Goal: Transaction & Acquisition: Purchase product/service

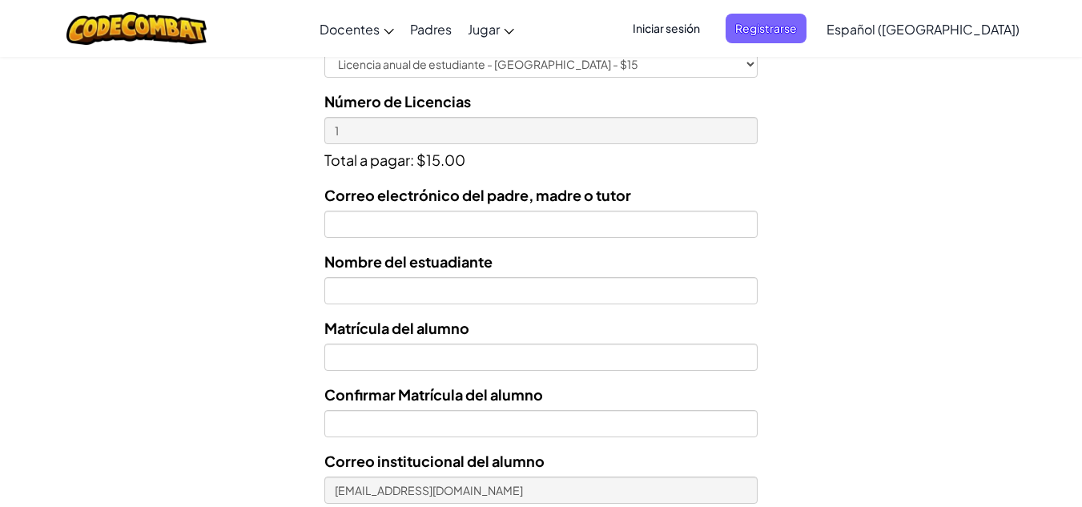
scroll to position [559, 0]
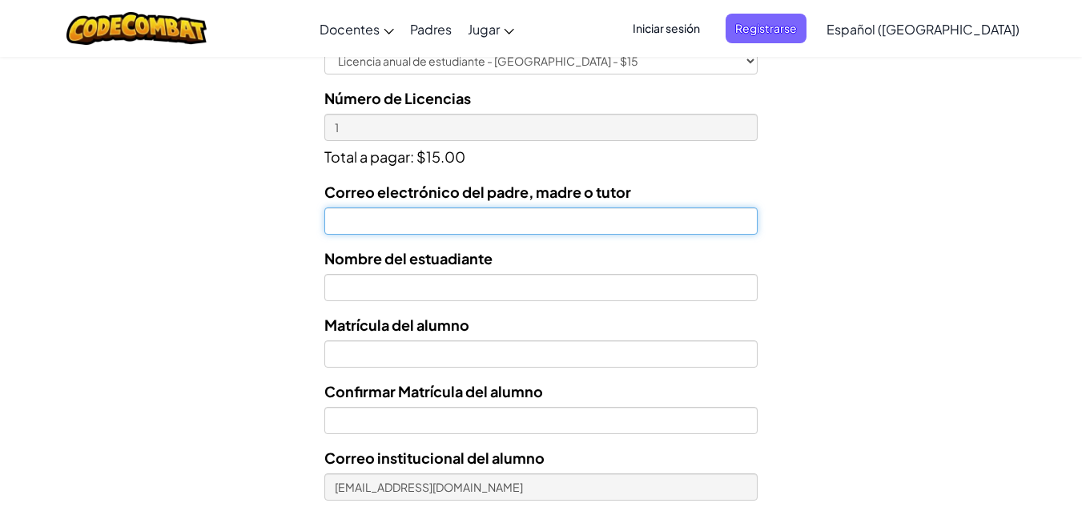
click at [640, 228] on input "Correo electrónico del padre, madre o tutor" at bounding box center [540, 220] width 433 height 27
type input "[EMAIL_ADDRESS][DOMAIN_NAME]"
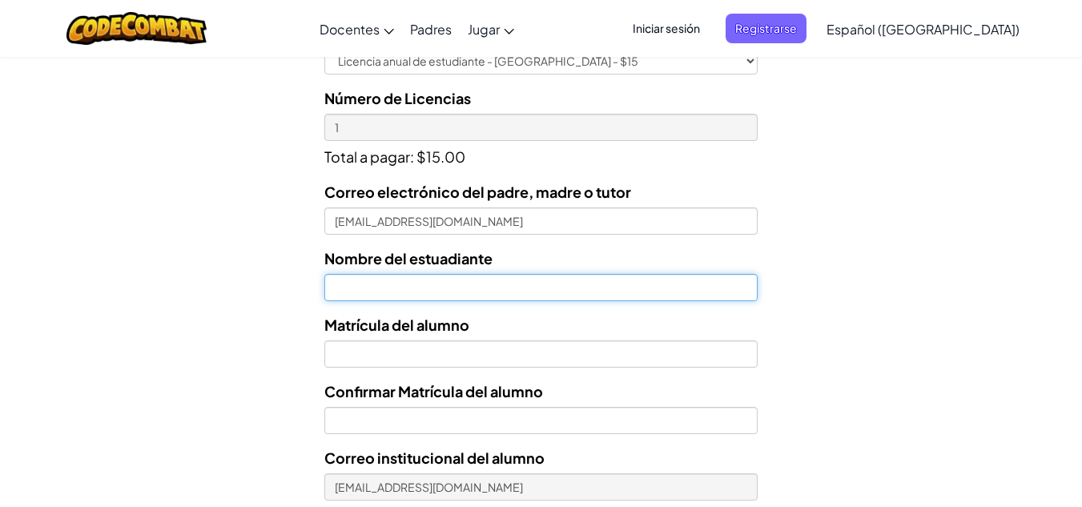
click at [598, 296] on input "text" at bounding box center [540, 287] width 433 height 27
type input "[PERSON_NAME]"
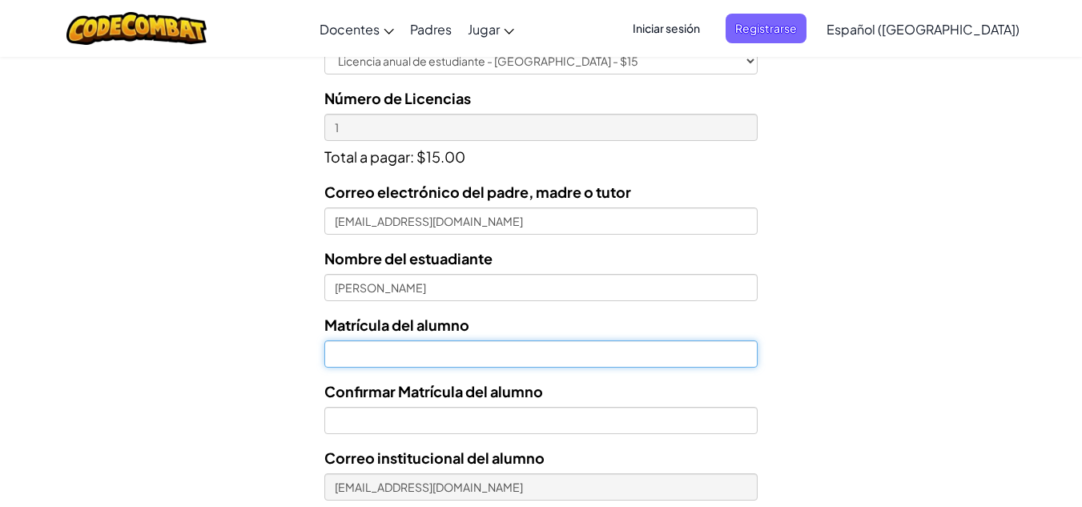
click at [558, 363] on input "Nombre del estuadiante" at bounding box center [540, 353] width 433 height 27
paste input "AL07142390"
type input "AL07142390"
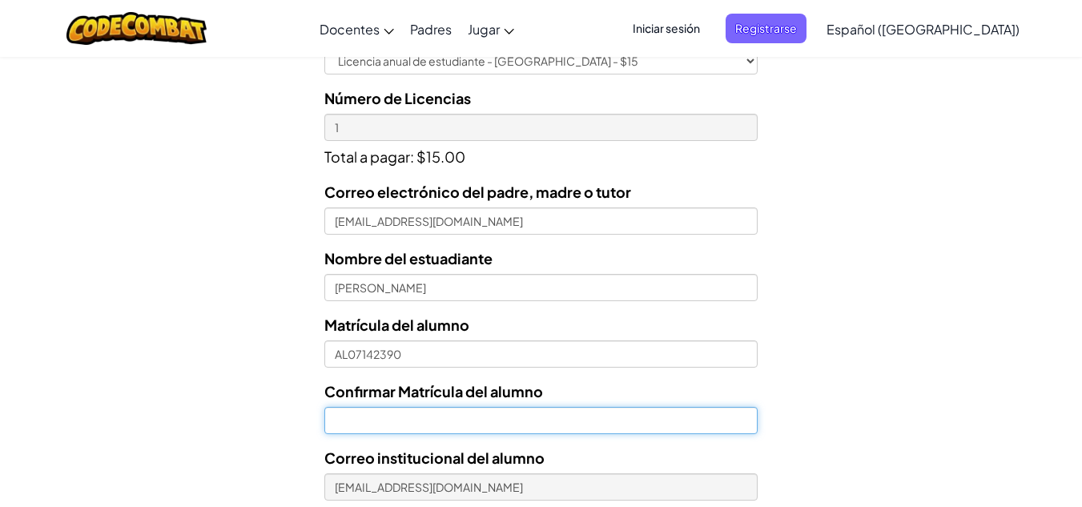
click at [362, 412] on input "Confirmar Matrícula del alumno" at bounding box center [540, 420] width 433 height 27
click at [356, 408] on input "Confirmar Matrícula del alumno" at bounding box center [540, 420] width 433 height 27
paste input "A"
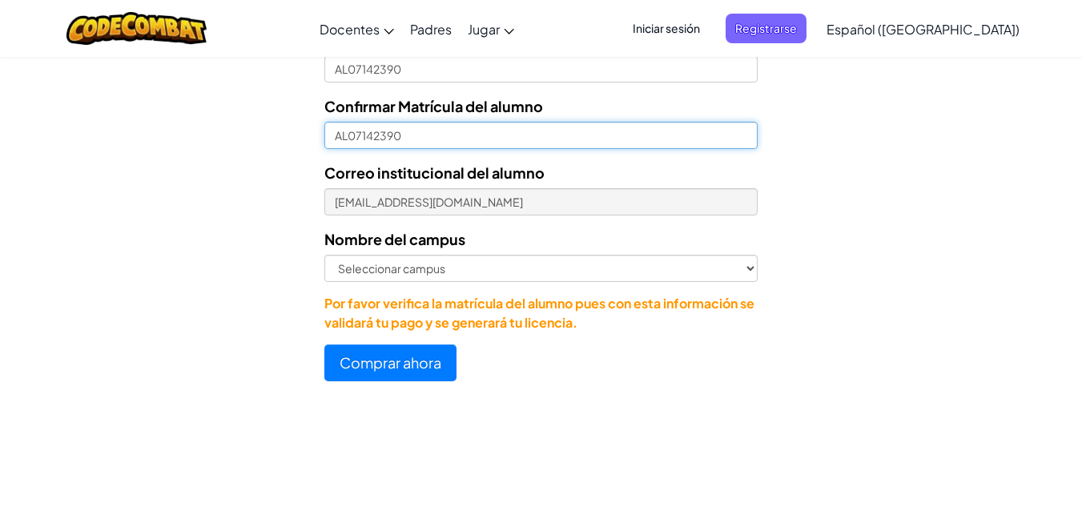
scroll to position [863, 0]
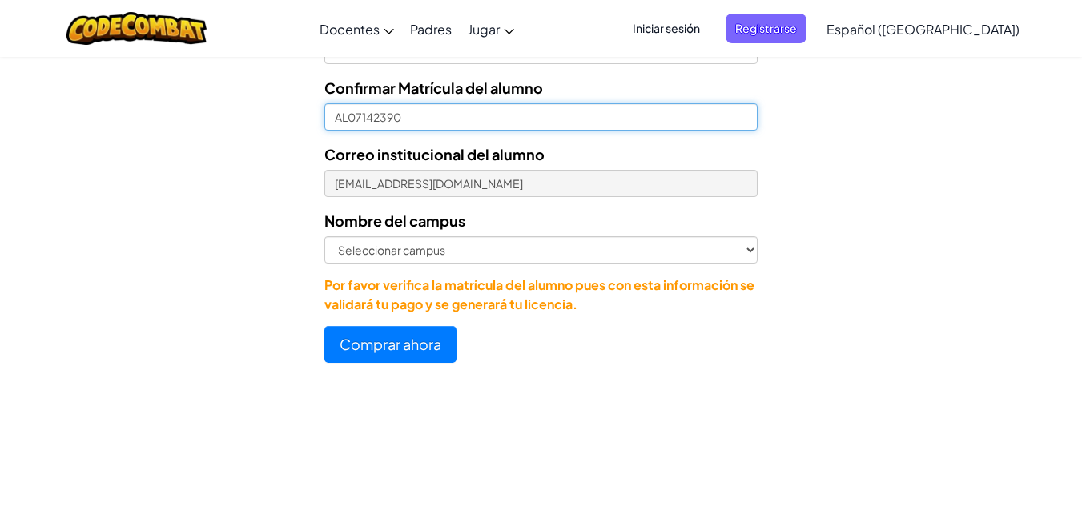
type input "AL07142390"
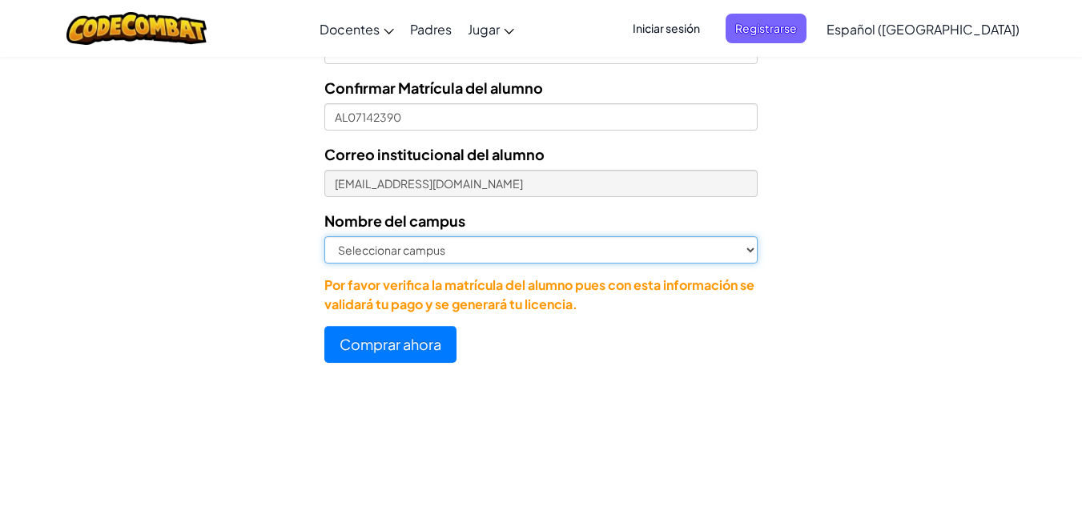
click at [622, 249] on select "Seleccionar campus [GEOGRAPHIC_DATA] Central [GEOGRAPHIC_DATA] [GEOGRAPHIC_DATA…" at bounding box center [540, 249] width 433 height 27
select select "[GEOGRAPHIC_DATA]"
click at [324, 236] on select "Seleccionar campus [GEOGRAPHIC_DATA] Central [GEOGRAPHIC_DATA] [GEOGRAPHIC_DATA…" at bounding box center [540, 249] width 433 height 27
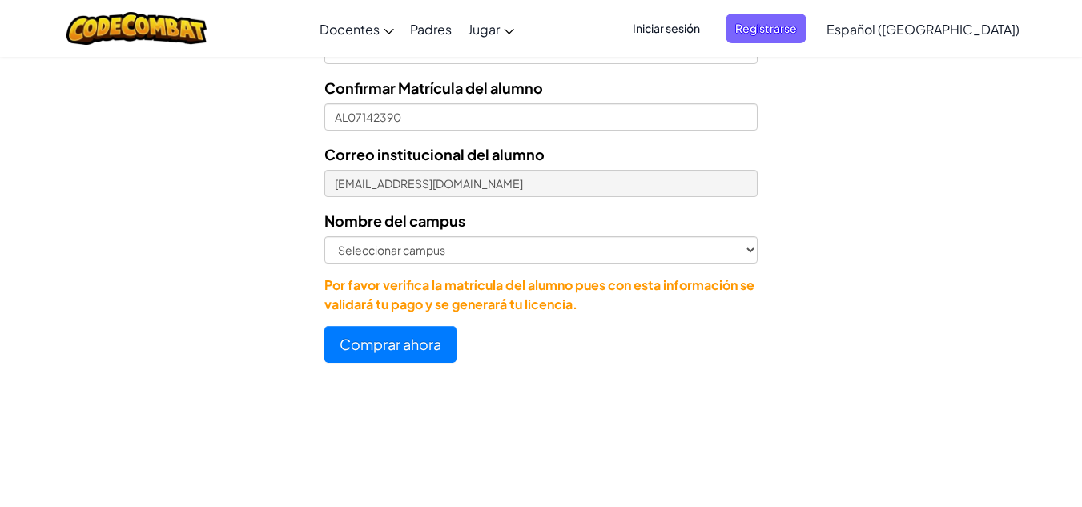
click at [559, 388] on div at bounding box center [541, 383] width 1082 height 16
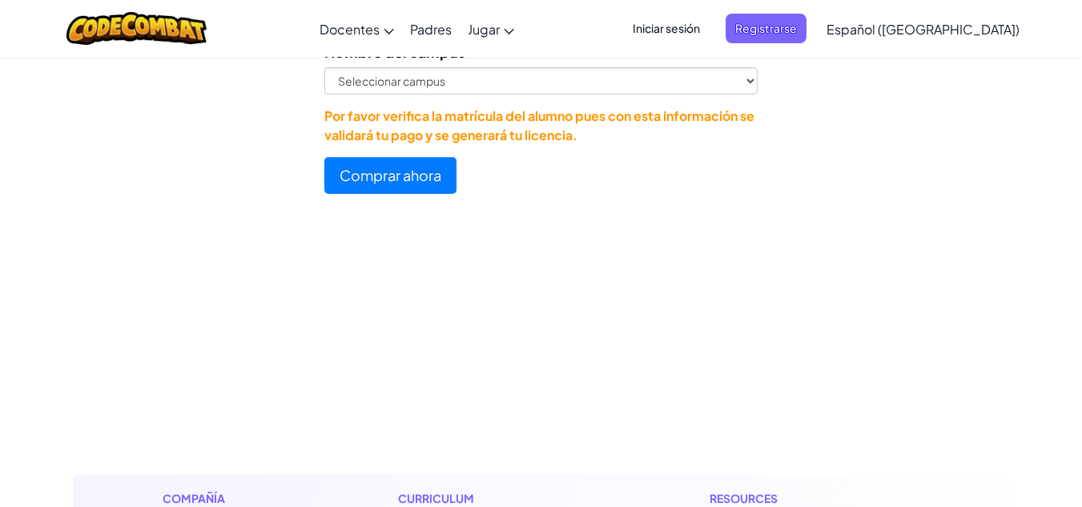
scroll to position [1036, 0]
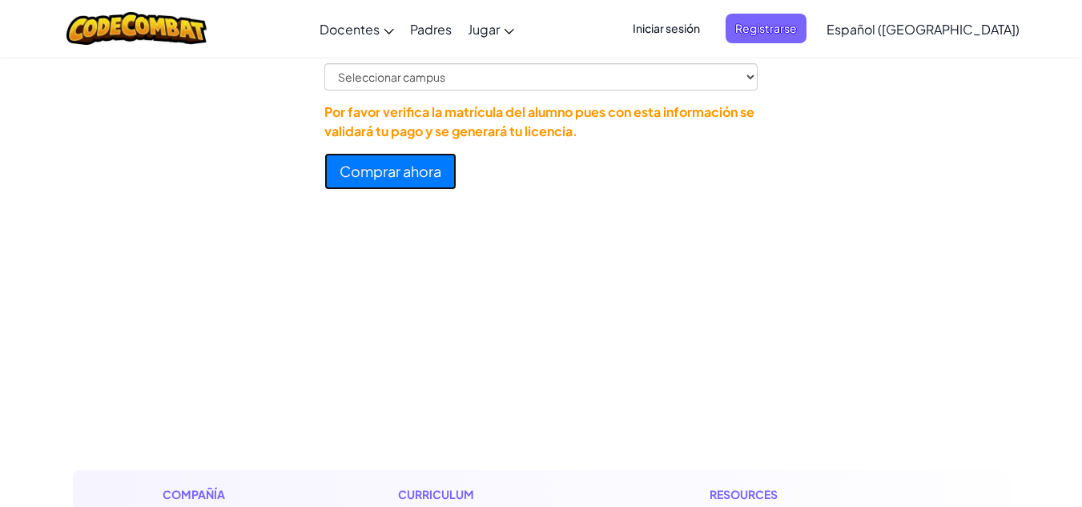
click at [405, 166] on button "Comprar ahora" at bounding box center [390, 171] width 132 height 37
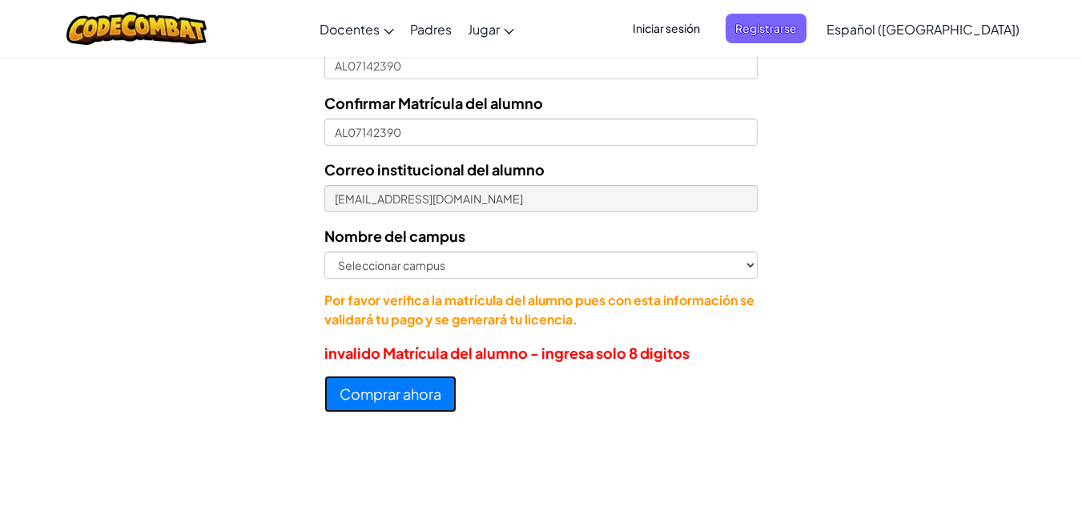
scroll to position [809, 0]
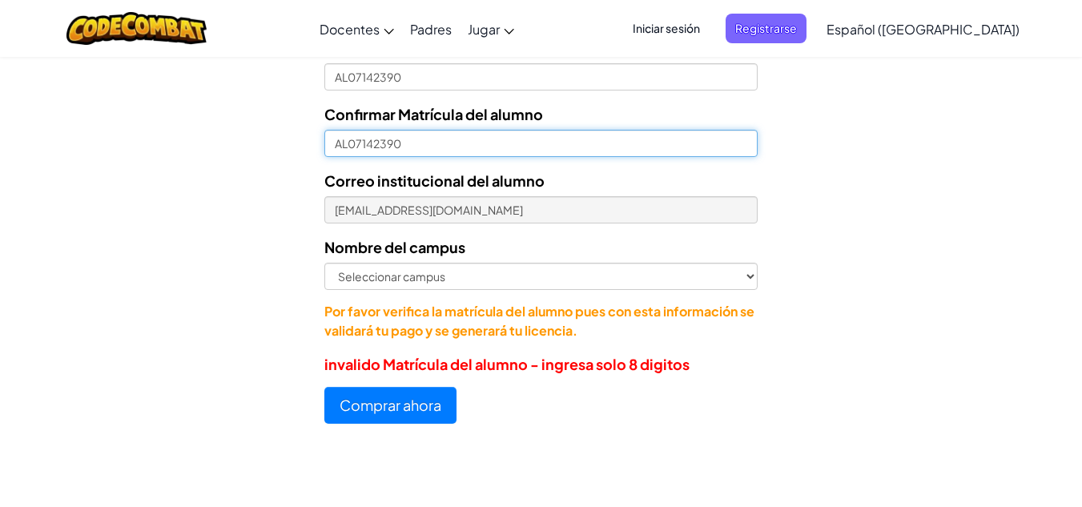
click at [491, 140] on input "AL07142390" at bounding box center [540, 143] width 433 height 27
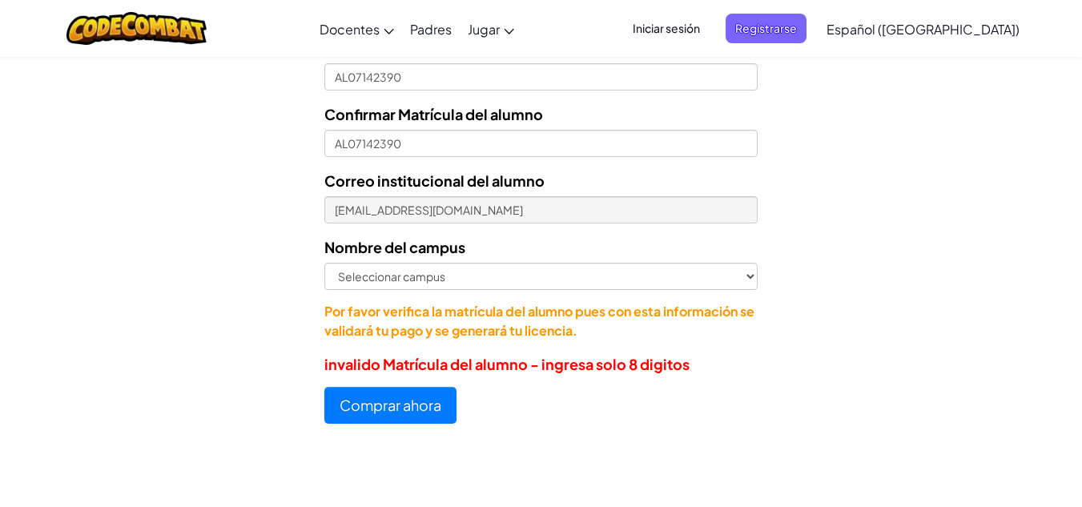
drag, startPoint x: 1043, startPoint y: 245, endPoint x: 1041, endPoint y: 253, distance: 8.4
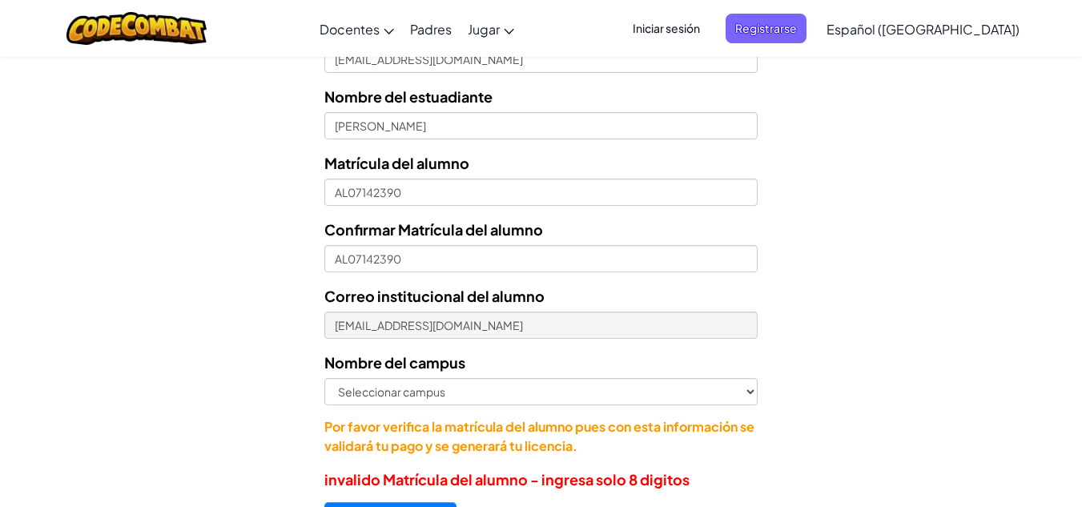
scroll to position [690, 0]
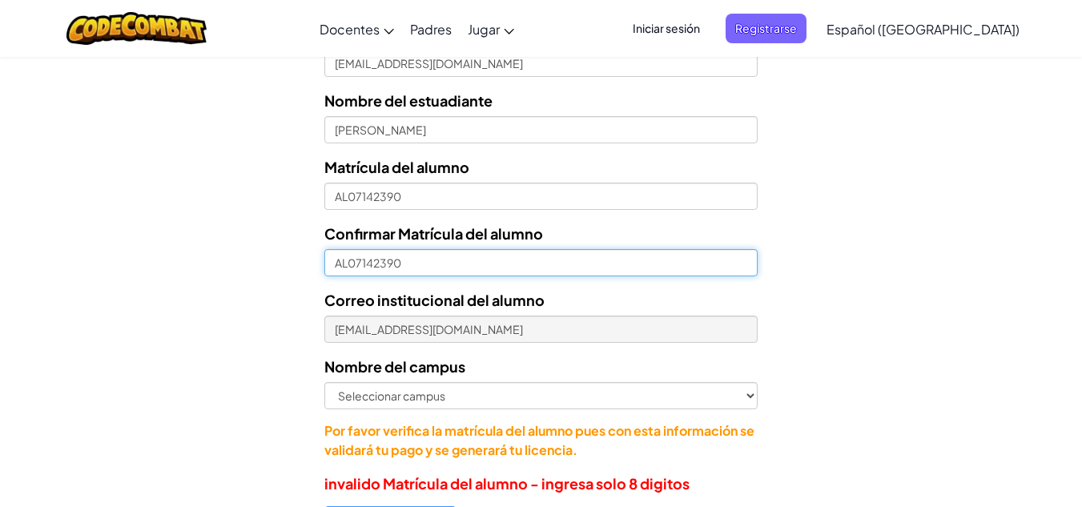
click at [451, 258] on input "AL07142390" at bounding box center [540, 262] width 433 height 27
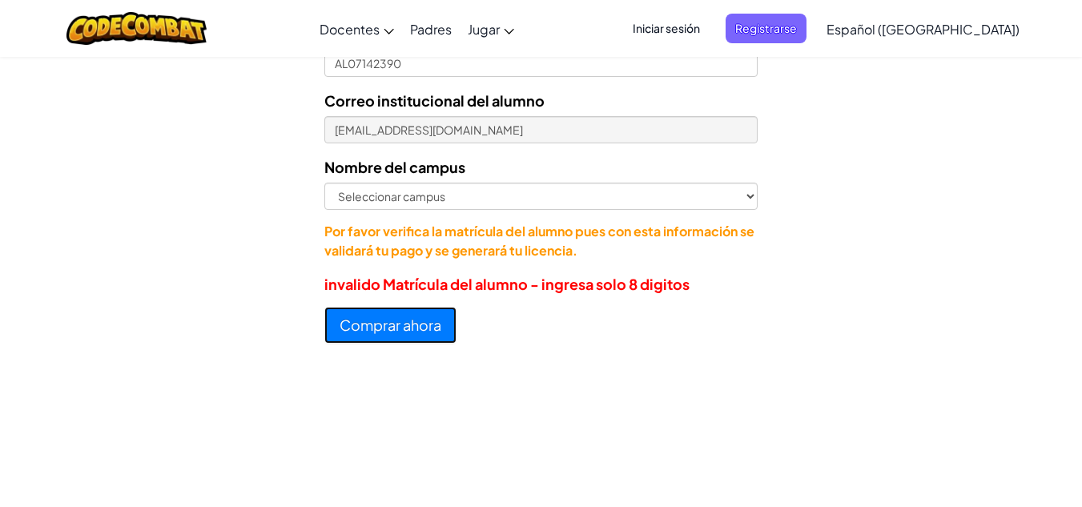
click at [352, 322] on button "Comprar ahora" at bounding box center [390, 325] width 132 height 37
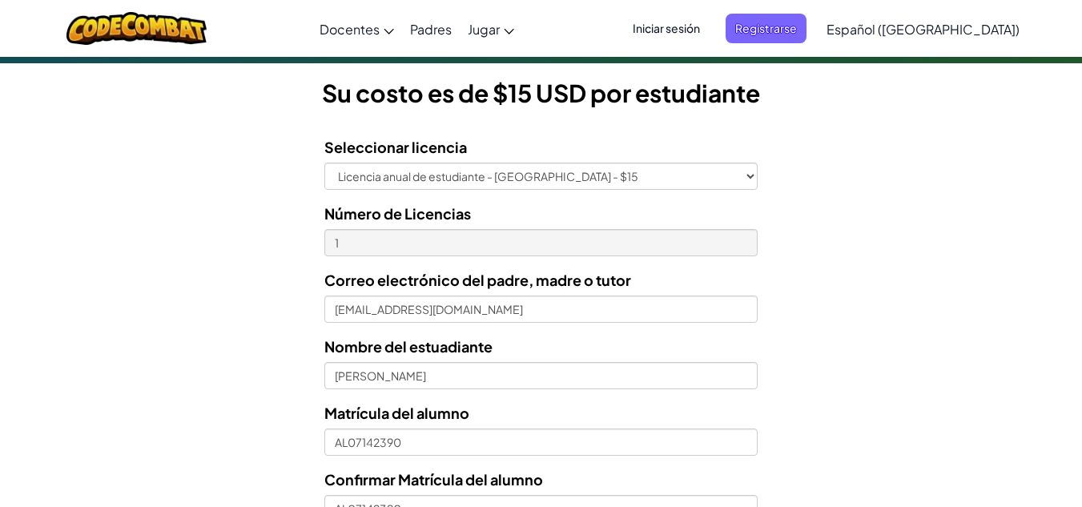
scroll to position [455, 0]
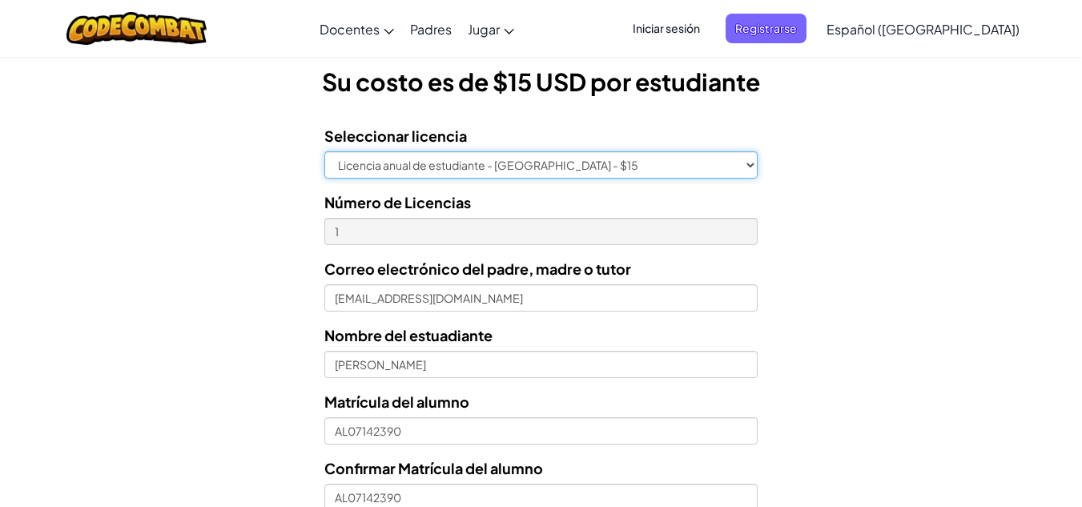
click at [721, 159] on select "Licencia anual de estudiante - [GEOGRAPHIC_DATA] - $15" at bounding box center [540, 164] width 433 height 27
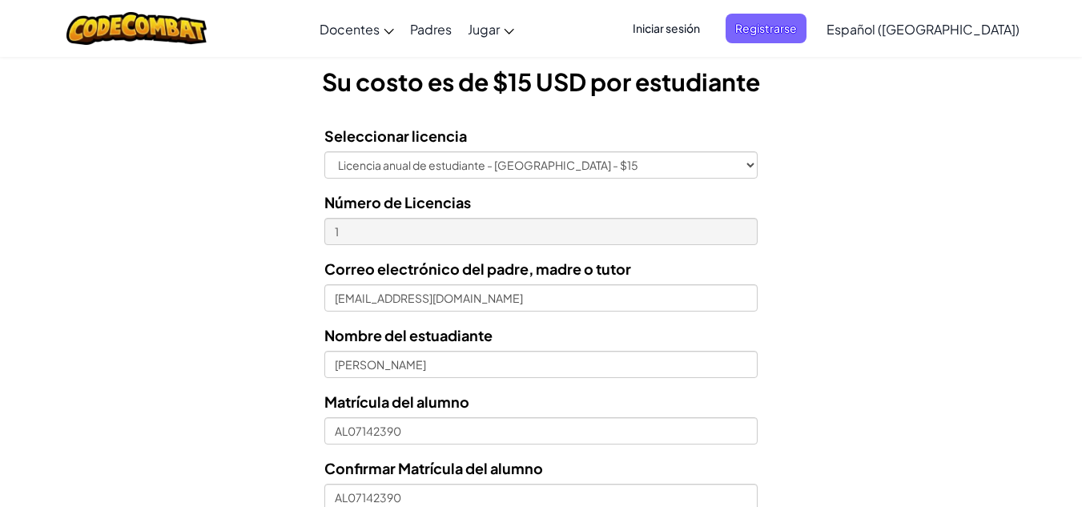
click at [884, 147] on div "Licencias de Estudiantes Tecmilenio se asoció con CodeCombat para ofrecer educa…" at bounding box center [541, 209] width 1082 height 1193
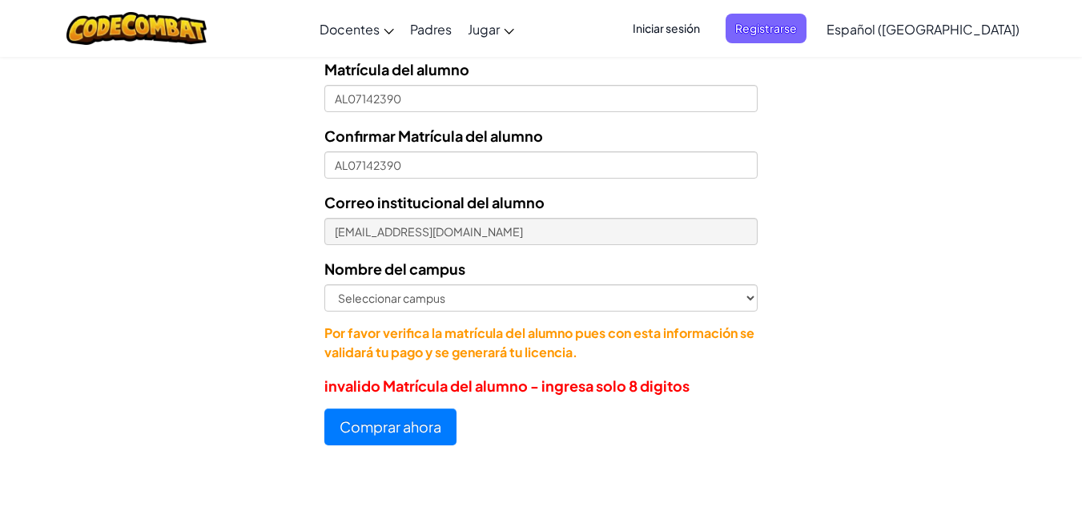
scroll to position [784, 0]
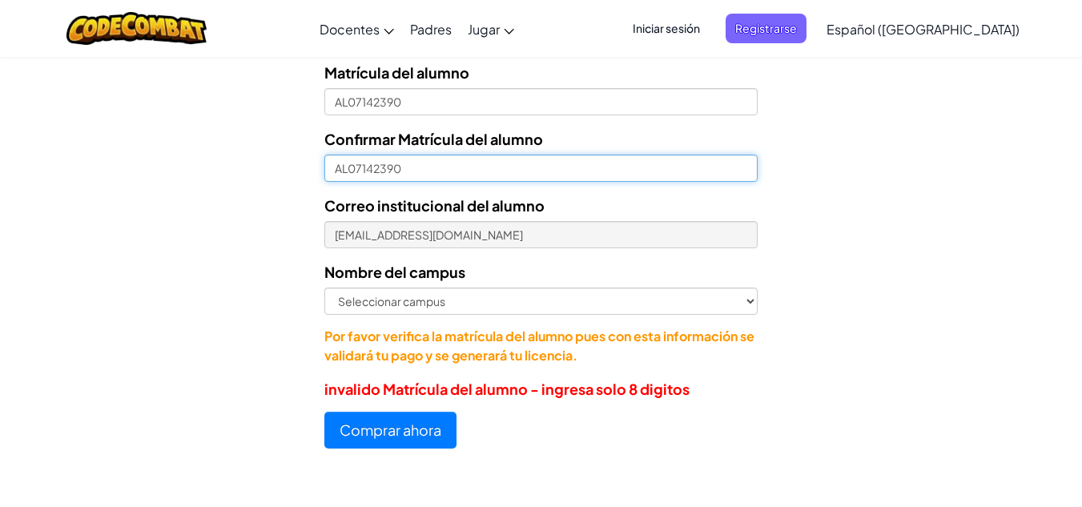
click at [517, 163] on input "AL07142390" at bounding box center [540, 168] width 433 height 27
click at [336, 168] on input "AL07142390" at bounding box center [540, 168] width 433 height 27
type input "07142390"
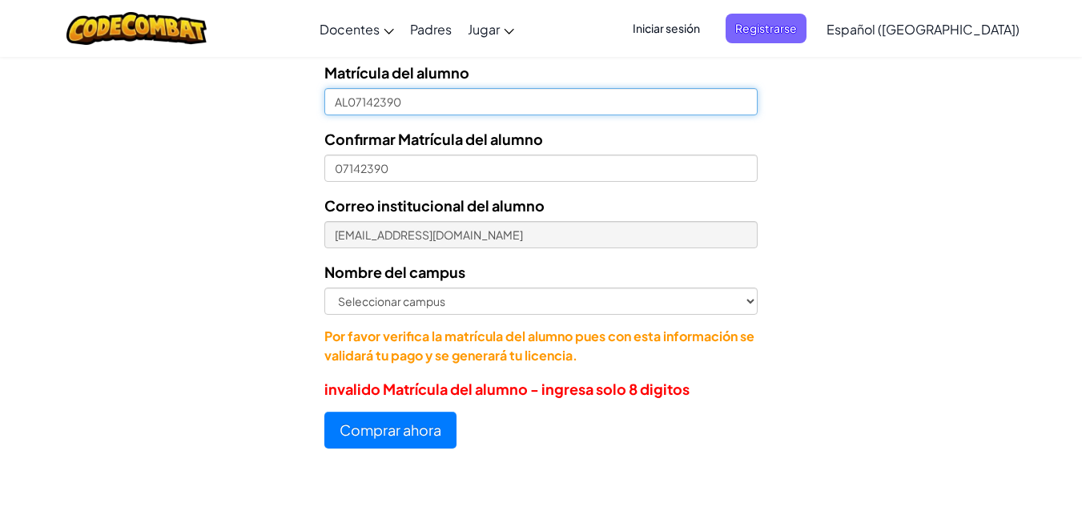
click at [348, 94] on input "AL07142390" at bounding box center [540, 101] width 433 height 27
type input "07142390"
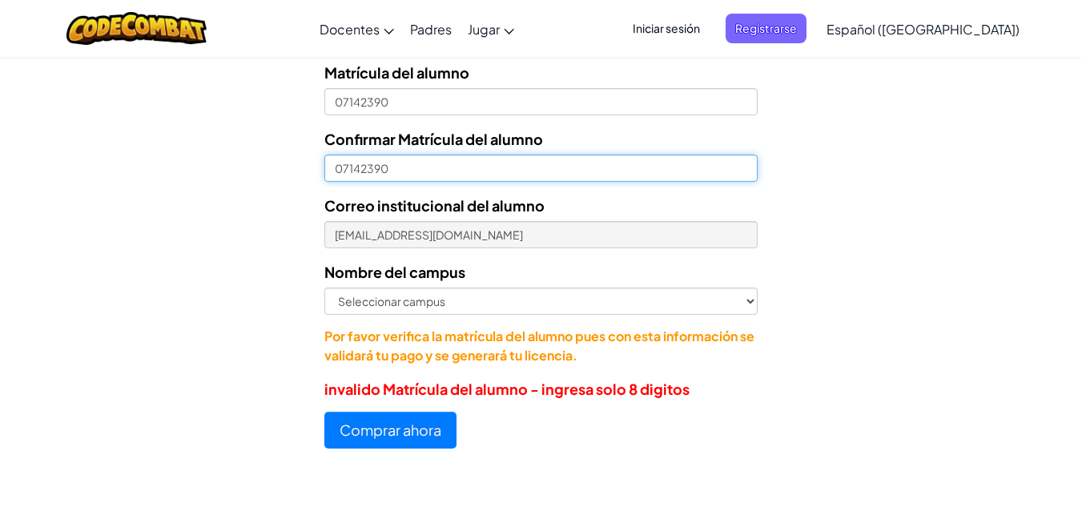
click at [399, 169] on input "07142390" at bounding box center [540, 168] width 433 height 27
click at [336, 170] on input "07142390" at bounding box center [540, 168] width 433 height 27
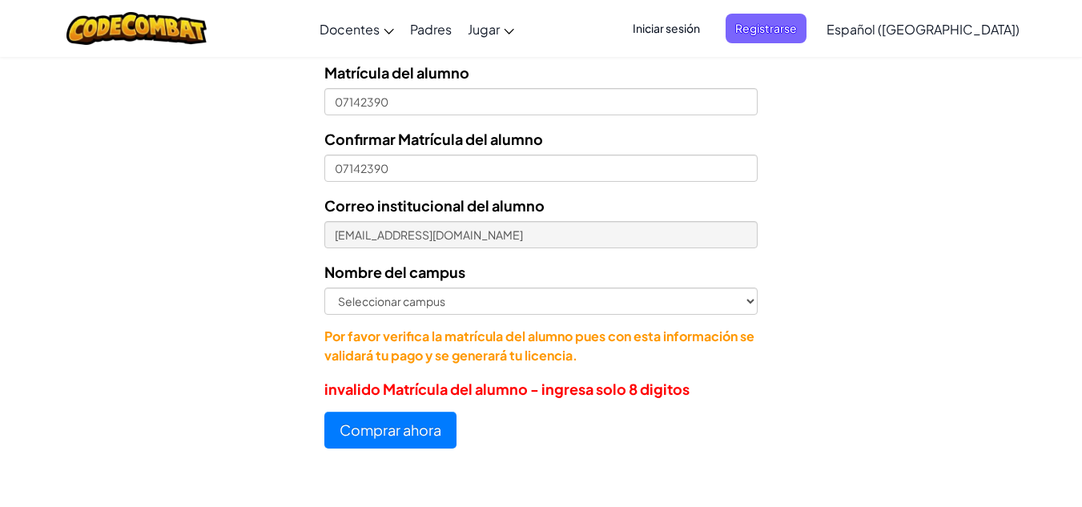
click at [524, 424] on div "Comprar ahora" at bounding box center [540, 430] width 433 height 37
